Goal: Information Seeking & Learning: Learn about a topic

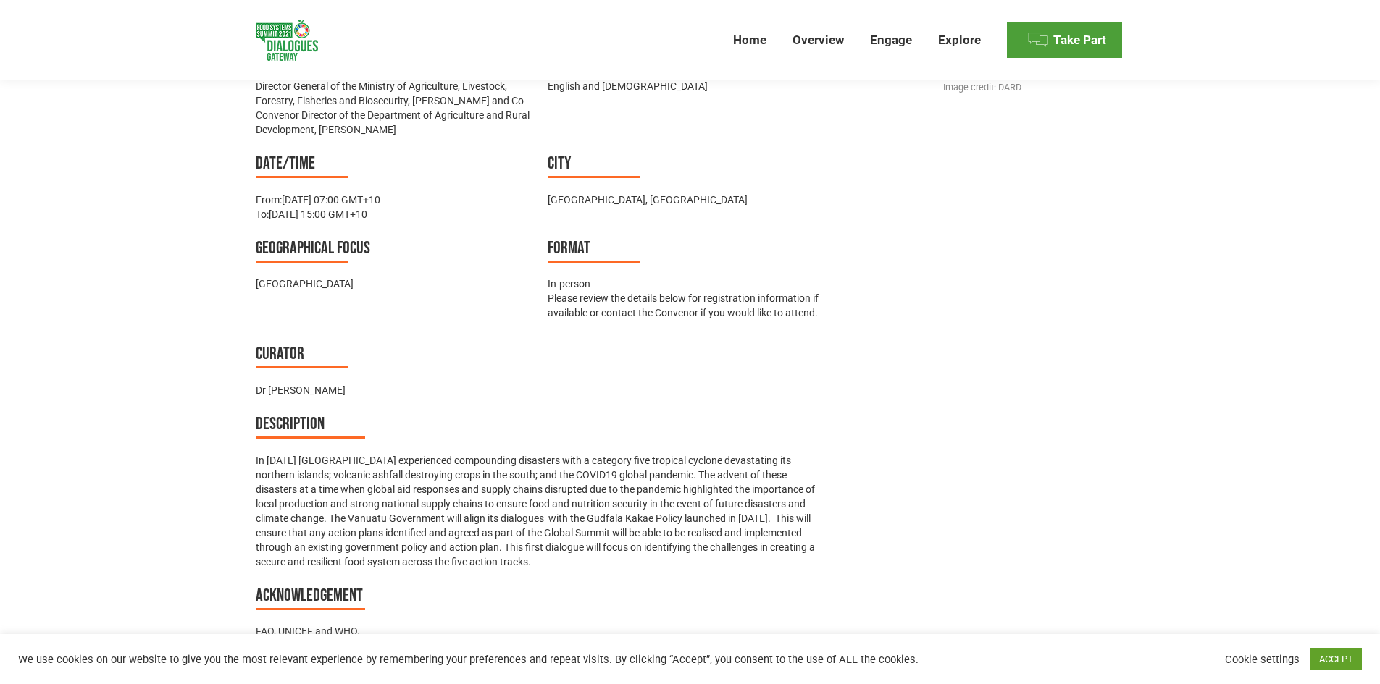
scroll to position [724, 0]
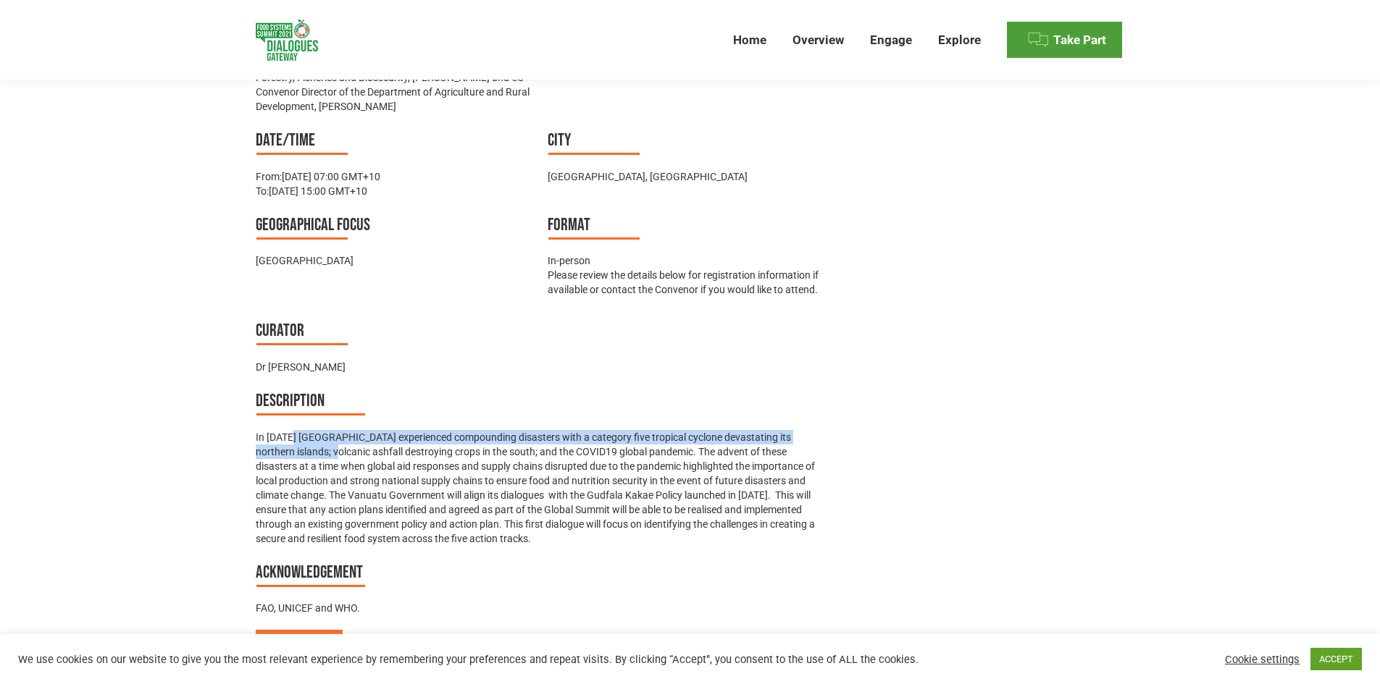
drag, startPoint x: 293, startPoint y: 431, endPoint x: 316, endPoint y: 455, distance: 33.3
click at [316, 455] on p "In [DATE] [GEOGRAPHIC_DATA] experienced compounding disasters with a category f…" at bounding box center [541, 488] width 570 height 116
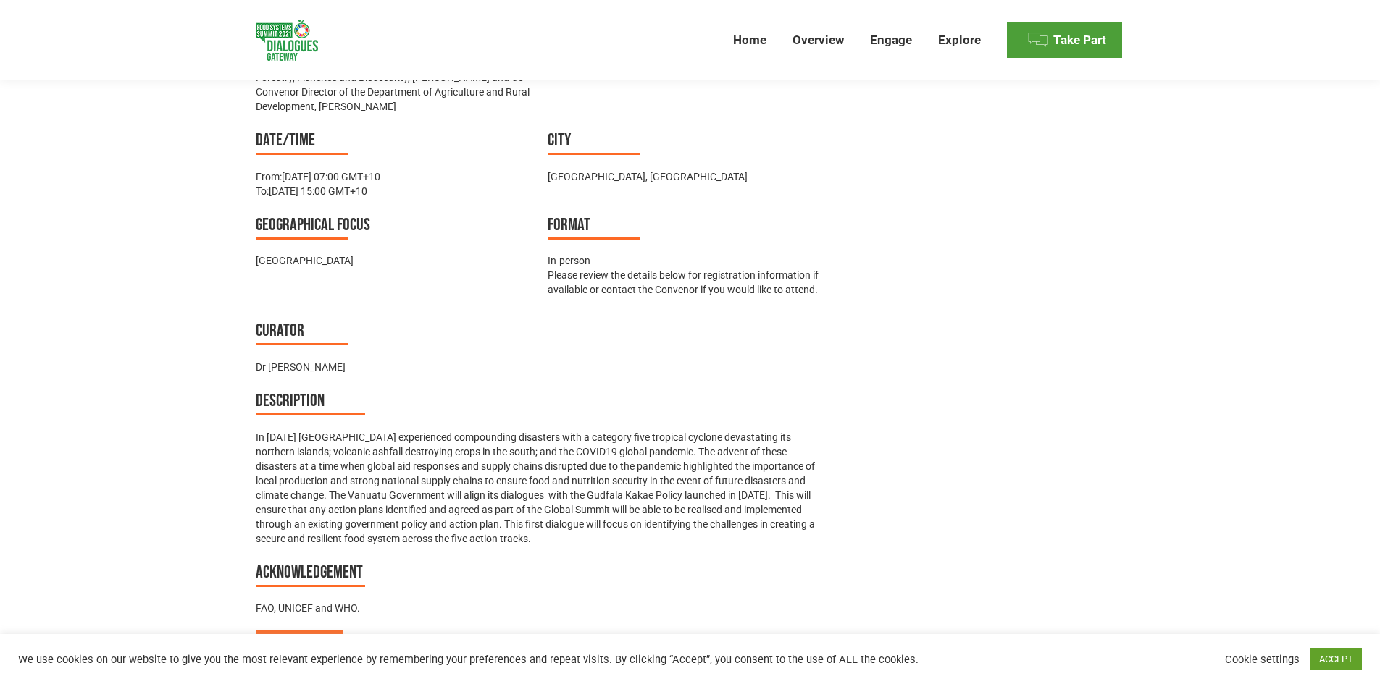
click at [350, 450] on p "In [DATE] [GEOGRAPHIC_DATA] experienced compounding disasters with a category f…" at bounding box center [541, 488] width 570 height 116
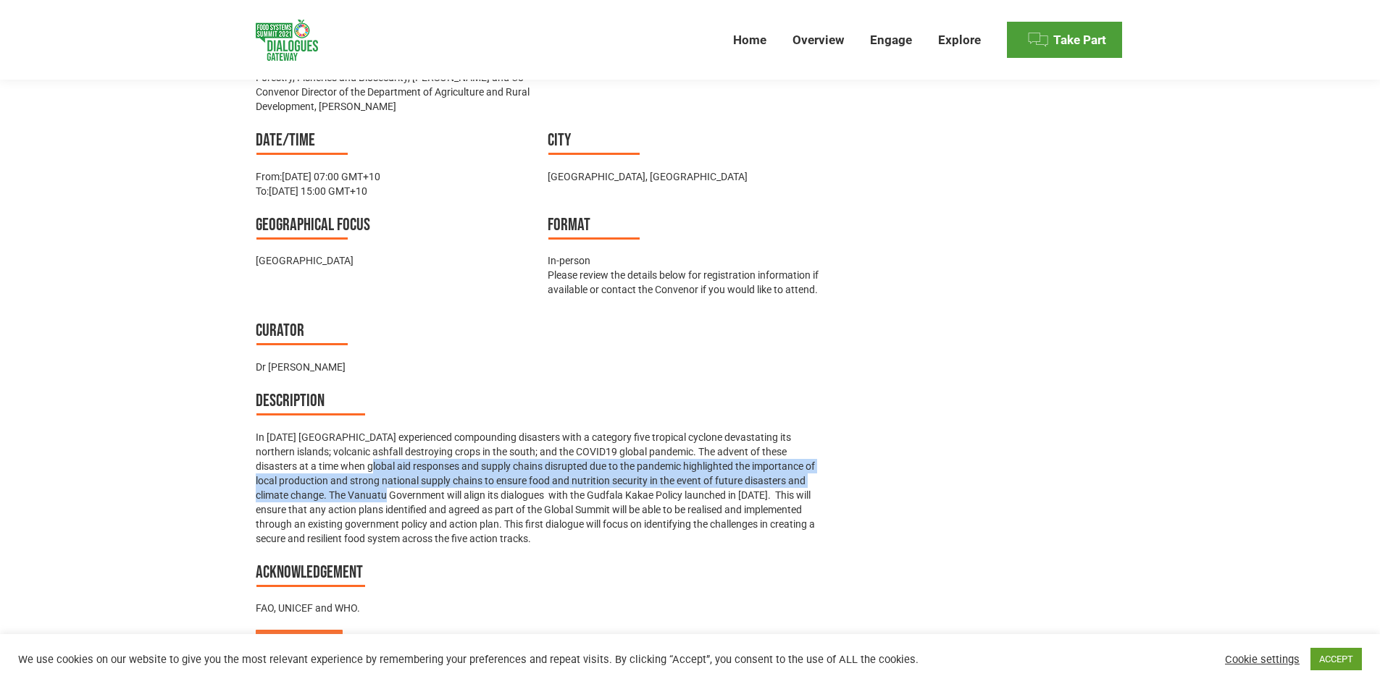
drag, startPoint x: 311, startPoint y: 463, endPoint x: 356, endPoint y: 493, distance: 54.8
click at [356, 493] on p "In [DATE] [GEOGRAPHIC_DATA] experienced compounding disasters with a category f…" at bounding box center [541, 488] width 570 height 116
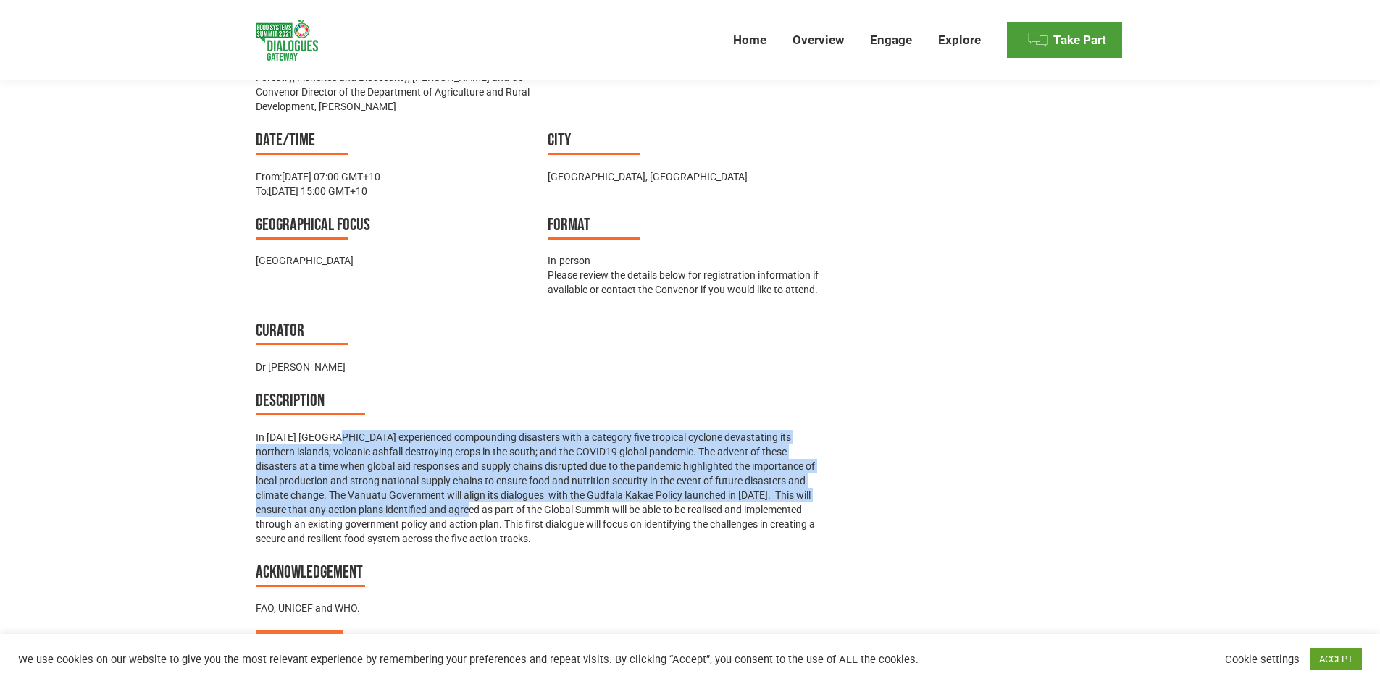
drag, startPoint x: 338, startPoint y: 433, endPoint x: 425, endPoint y: 503, distance: 111.7
click at [425, 503] on p "In [DATE] [GEOGRAPHIC_DATA] experienced compounding disasters with a category f…" at bounding box center [541, 488] width 570 height 116
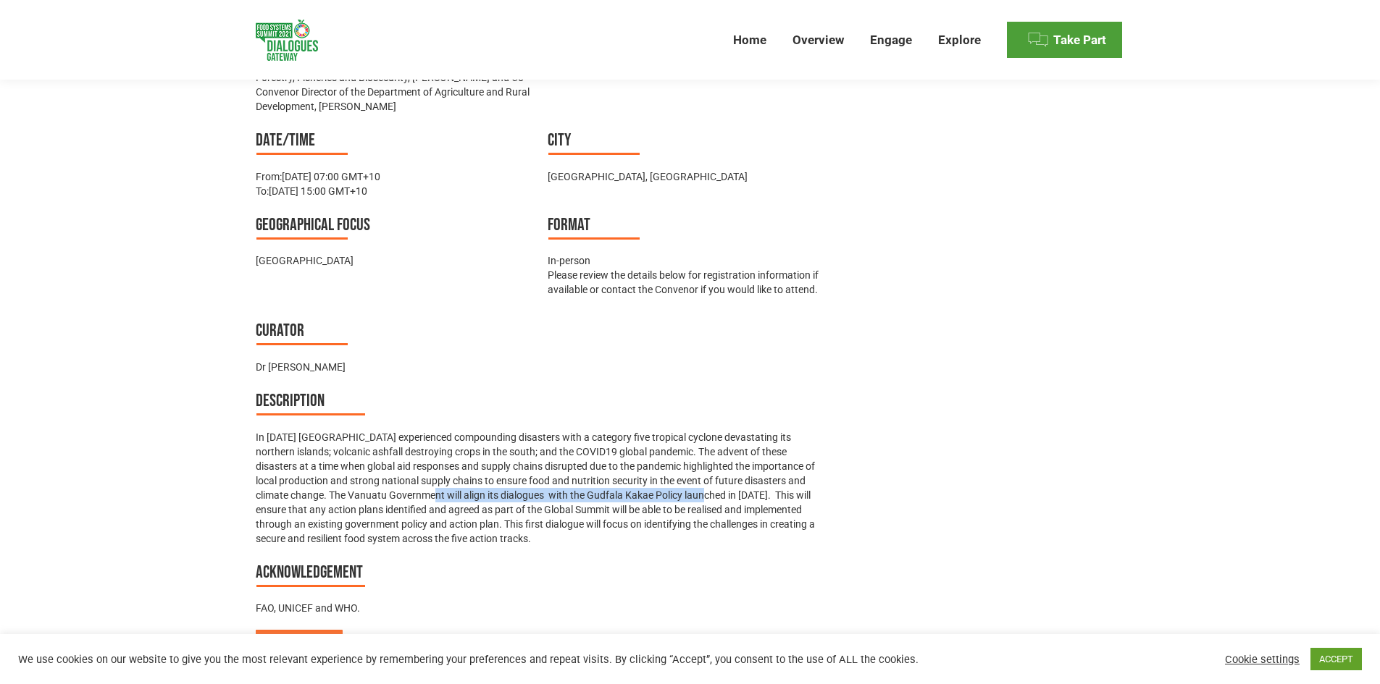
drag, startPoint x: 384, startPoint y: 498, endPoint x: 671, endPoint y: 495, distance: 286.8
click at [671, 495] on p "In [DATE] [GEOGRAPHIC_DATA] experienced compounding disasters with a category f…" at bounding box center [541, 488] width 570 height 116
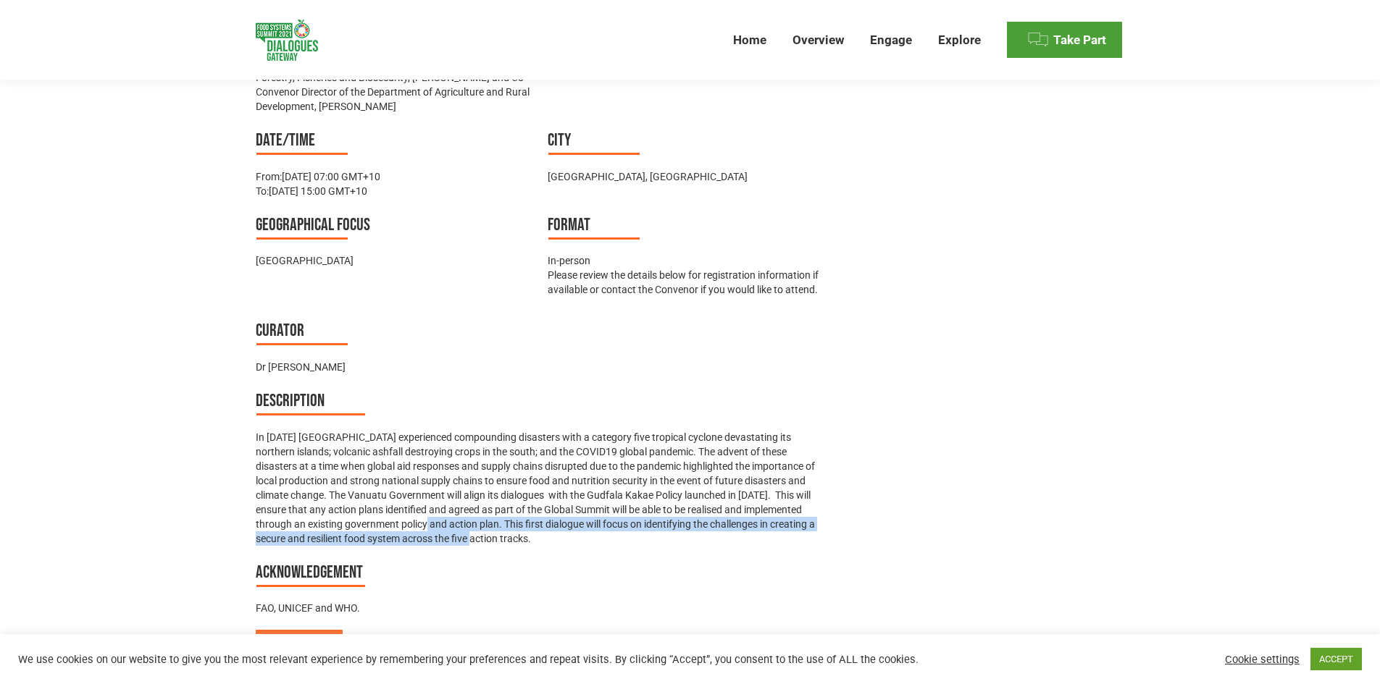
drag, startPoint x: 400, startPoint y: 520, endPoint x: 451, endPoint y: 537, distance: 54.0
click at [451, 537] on p "In [DATE] [GEOGRAPHIC_DATA] experienced compounding disasters with a category f…" at bounding box center [541, 488] width 570 height 116
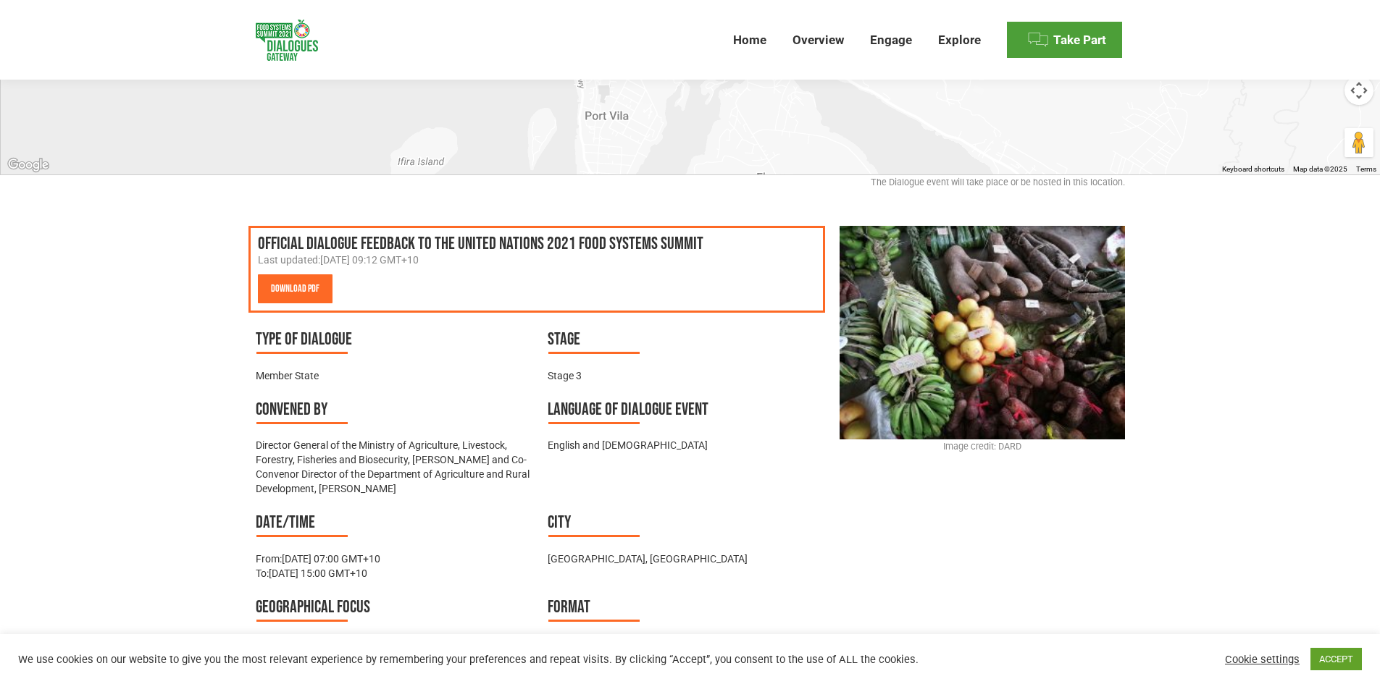
scroll to position [0, 0]
